Goal: Information Seeking & Learning: Learn about a topic

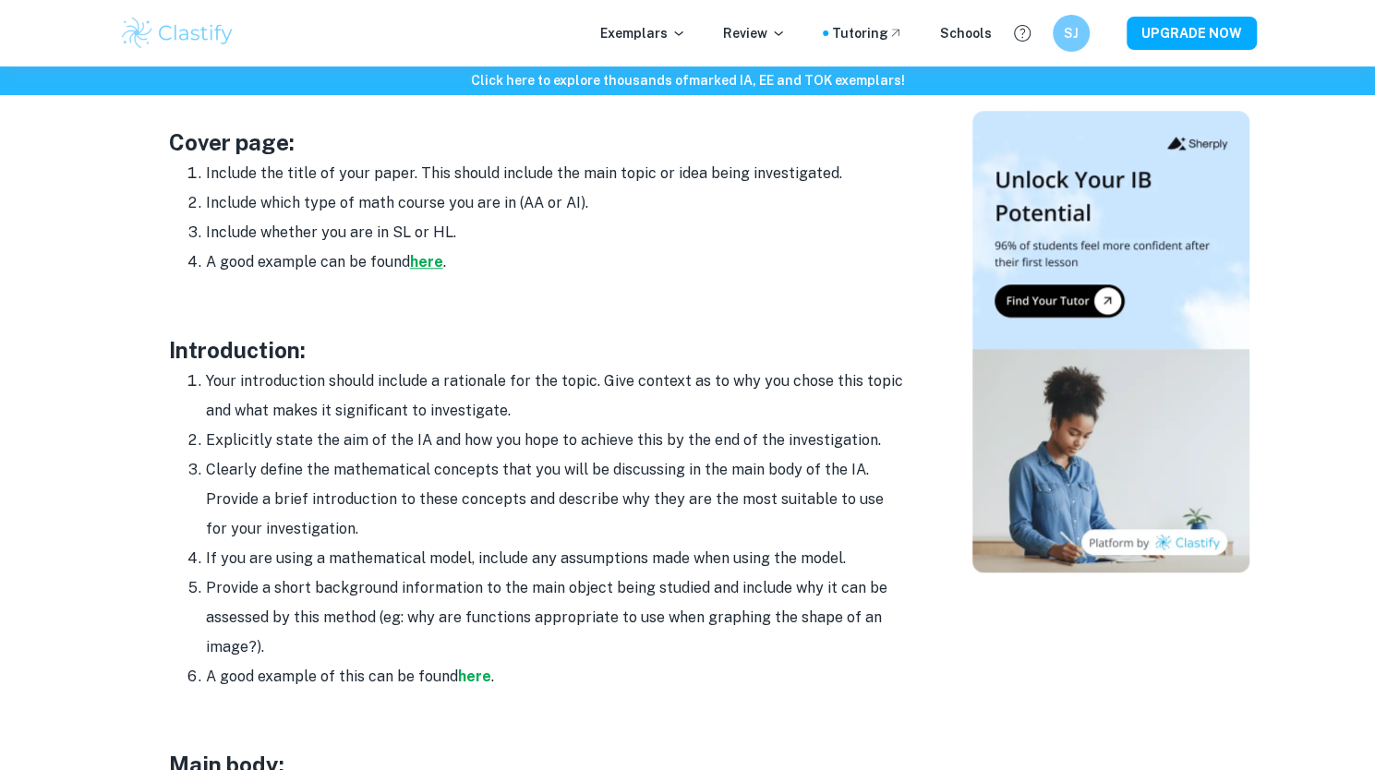
scroll to position [998, 0]
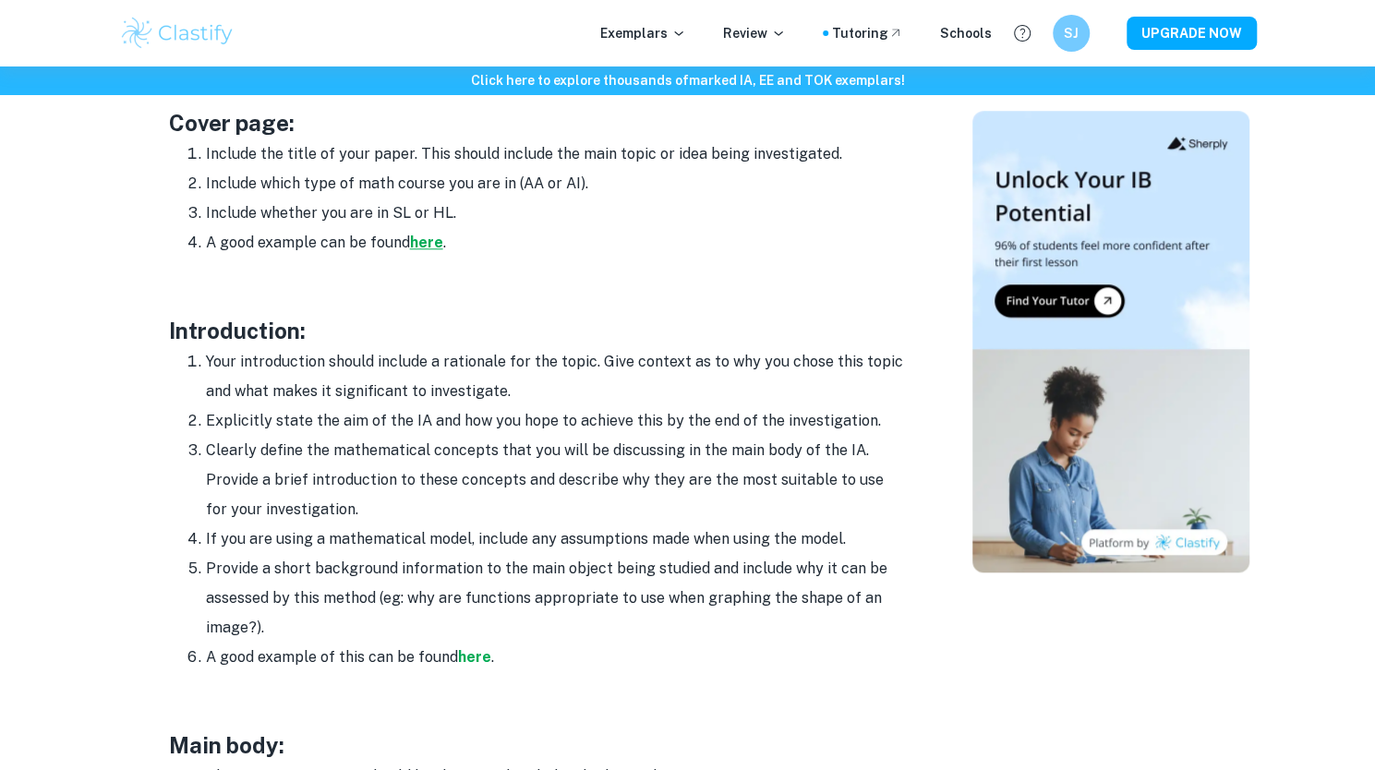
click at [427, 246] on strong "here" at bounding box center [426, 243] width 33 height 18
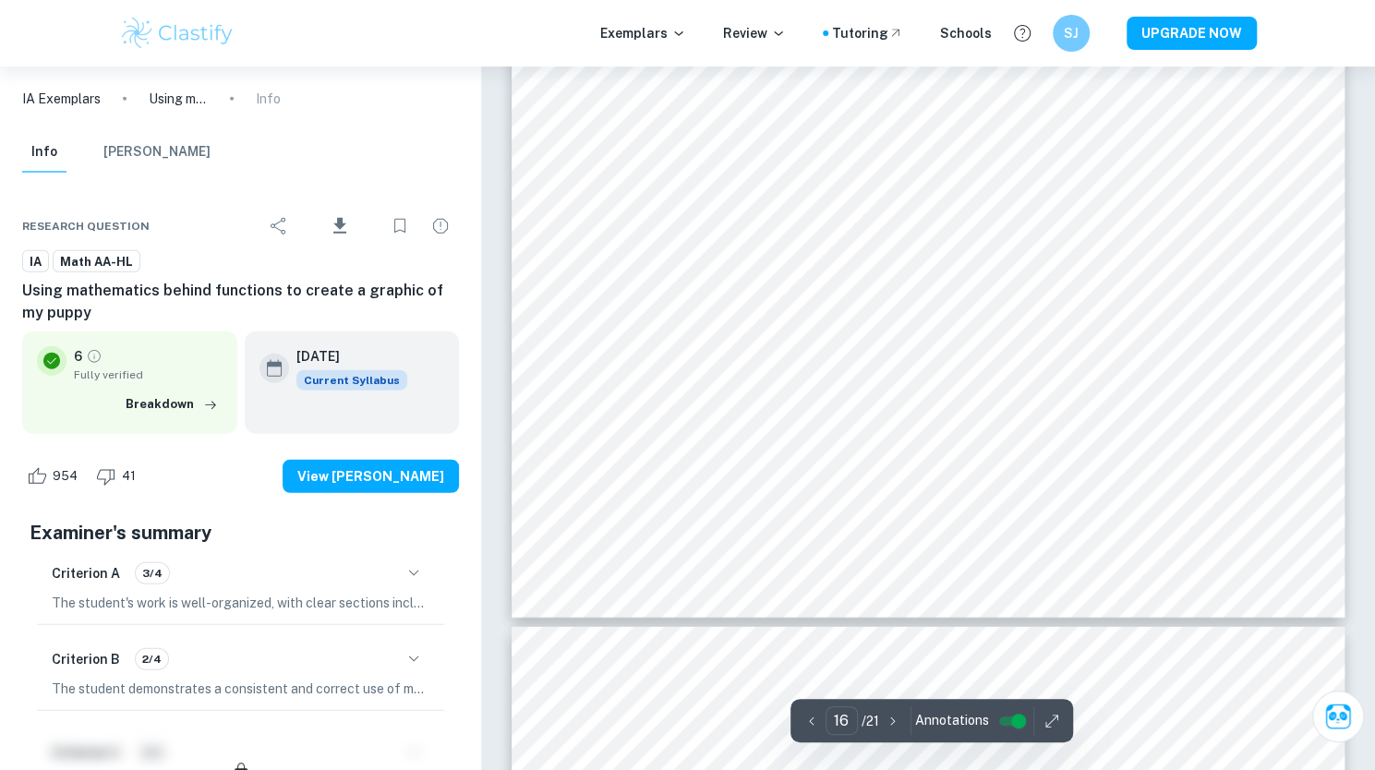
scroll to position [18873, 0]
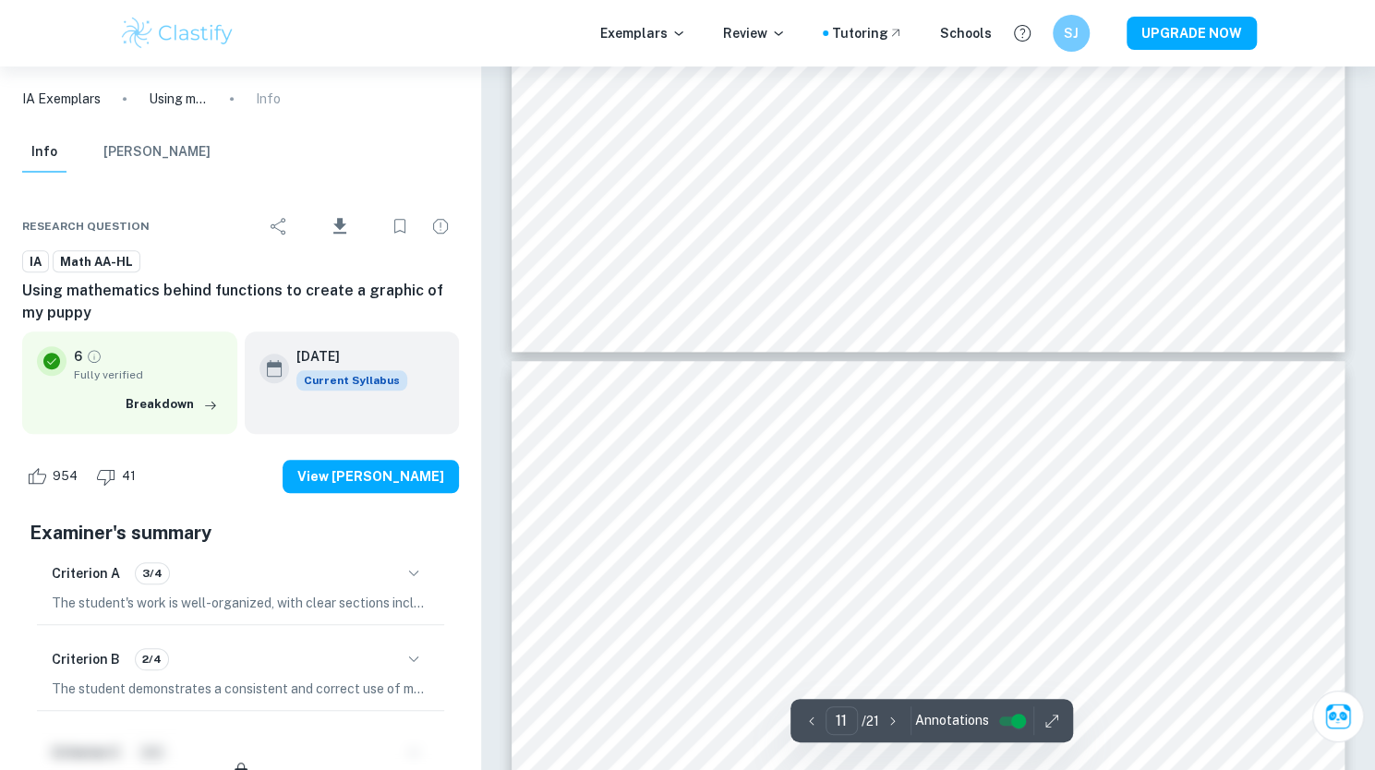
type input "12"
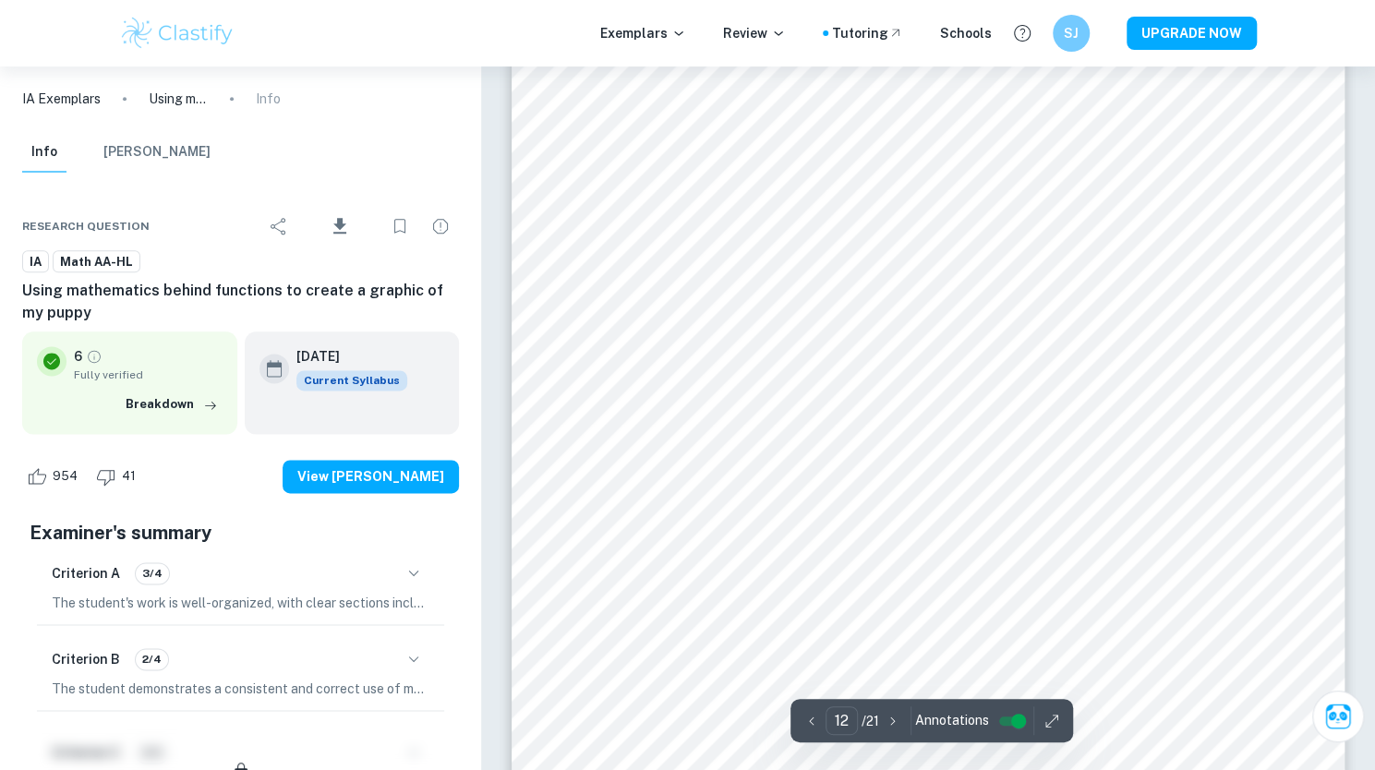
scroll to position [14153, 0]
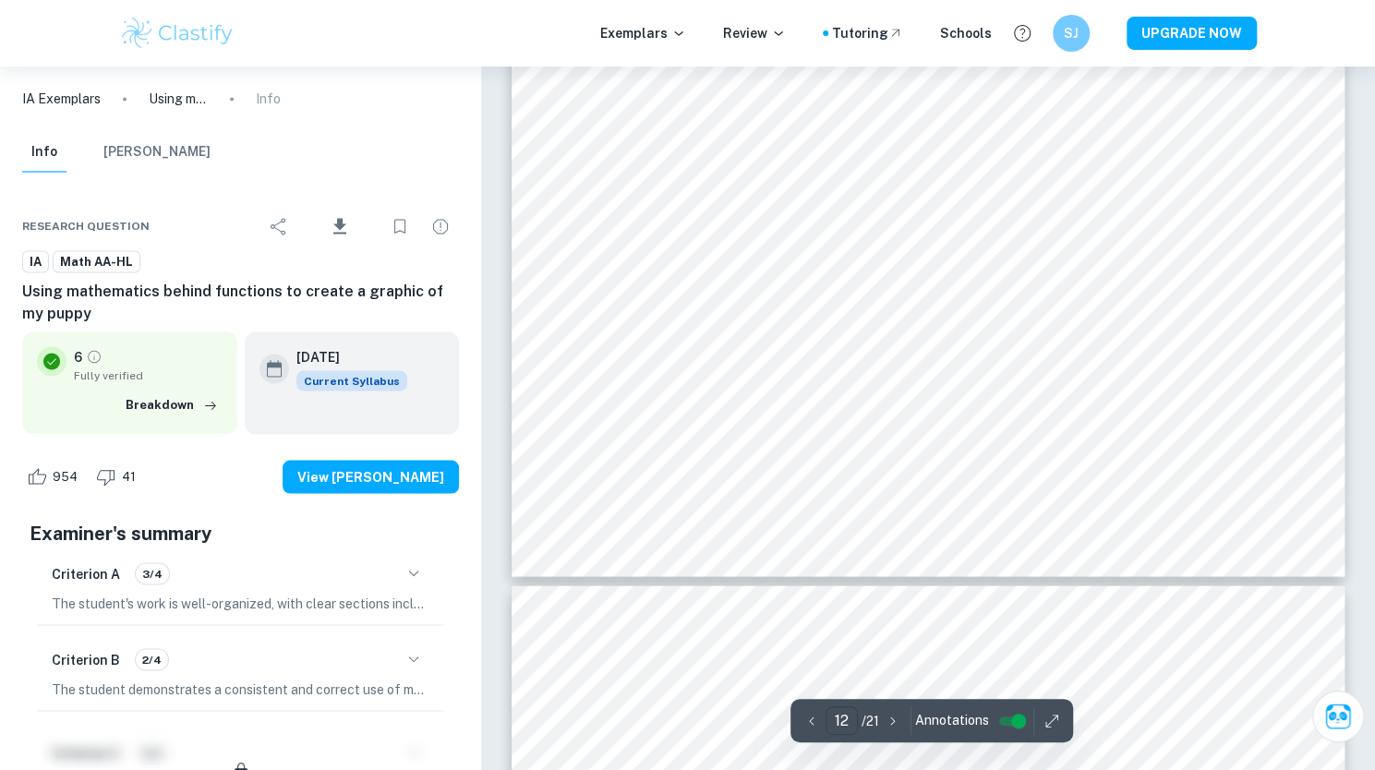
click at [844, 718] on input "12" at bounding box center [842, 720] width 32 height 29
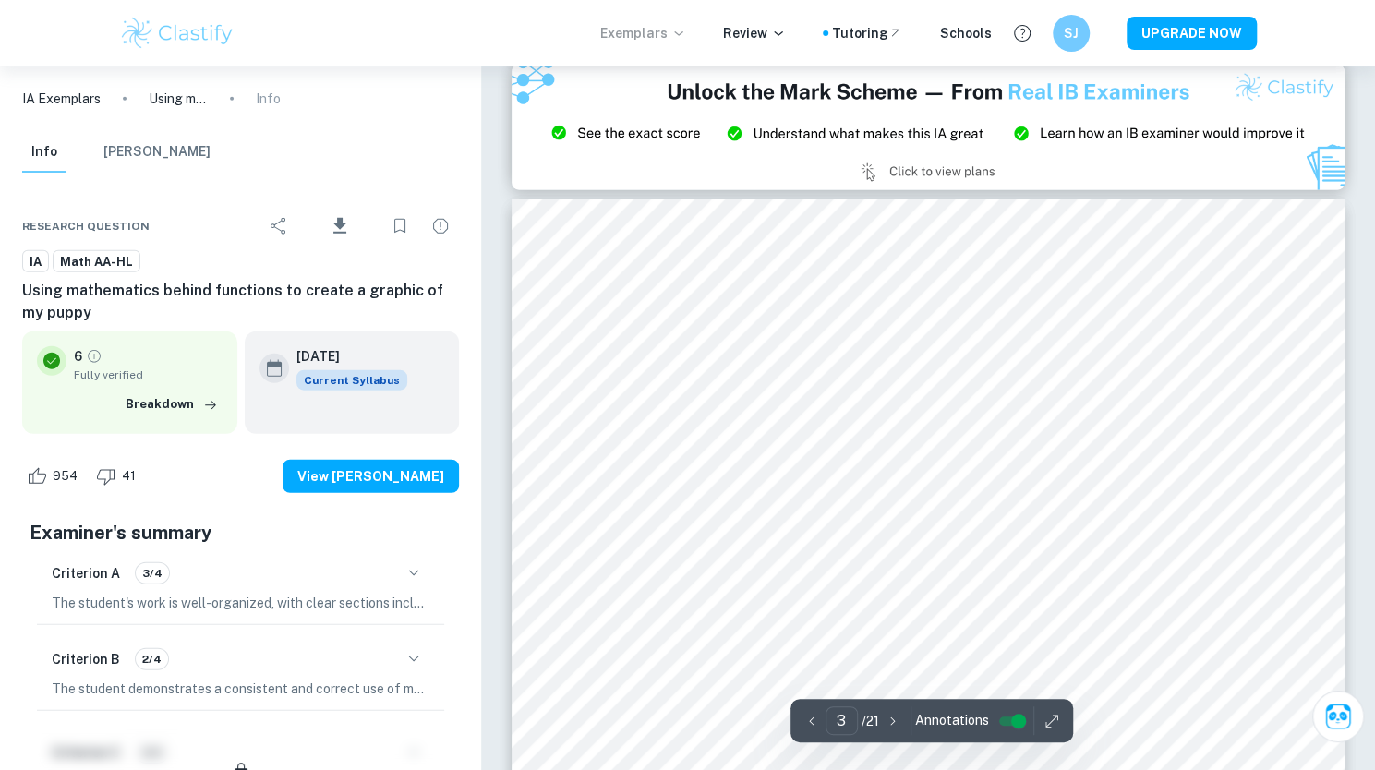
scroll to position [2530, 0]
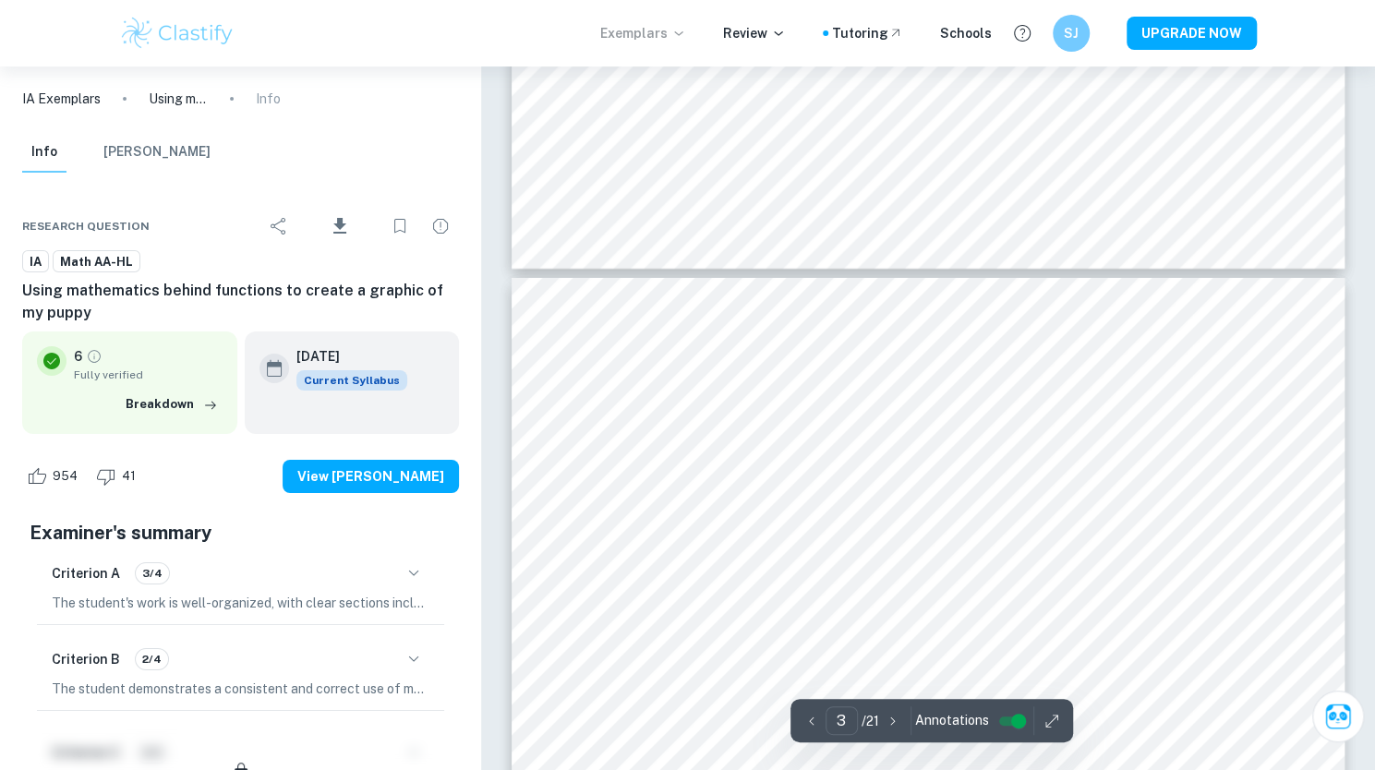
type input "4"
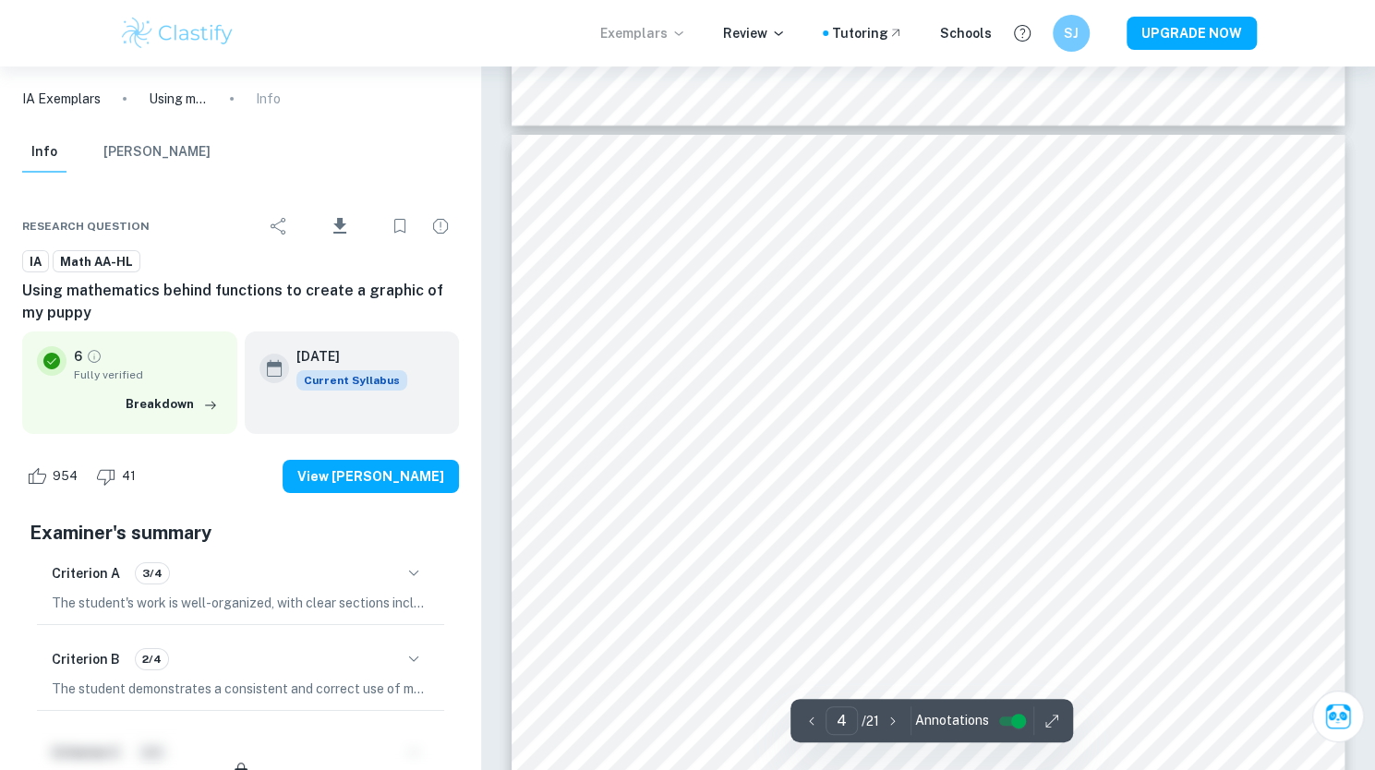
scroll to position [3776, 0]
